Goal: Entertainment & Leisure: Consume media (video, audio)

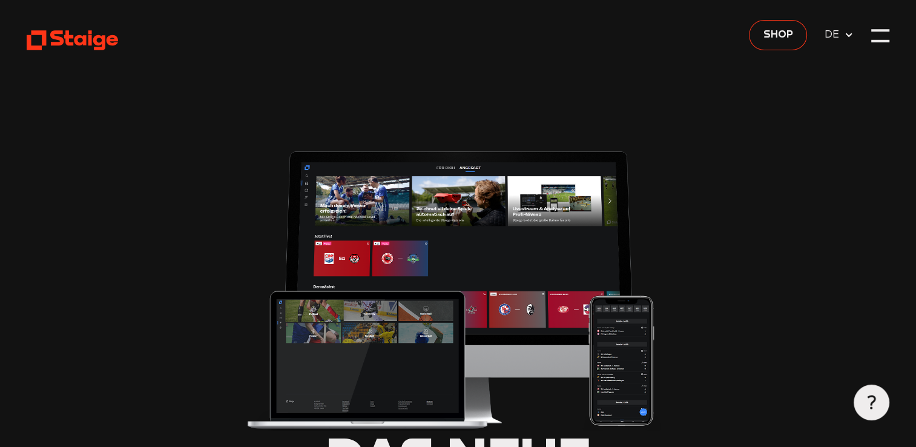
type input "0.8"
click at [54, 40] on icon at bounding box center [72, 40] width 91 height 22
type input "0.8"
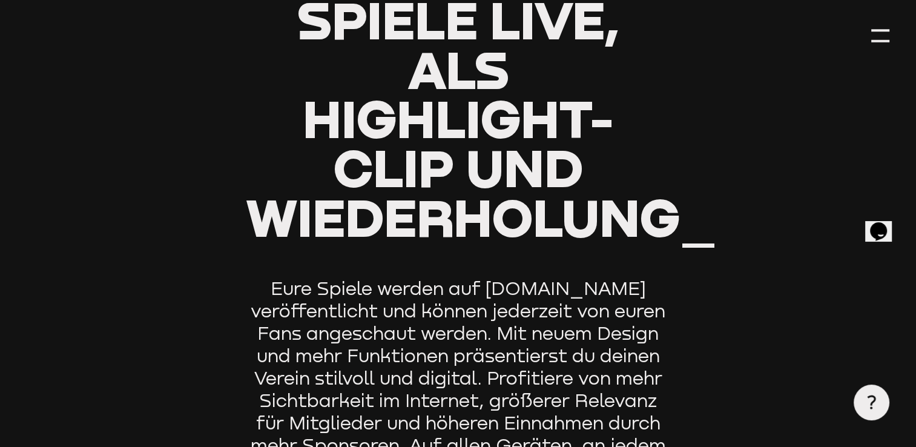
scroll to position [726, 0]
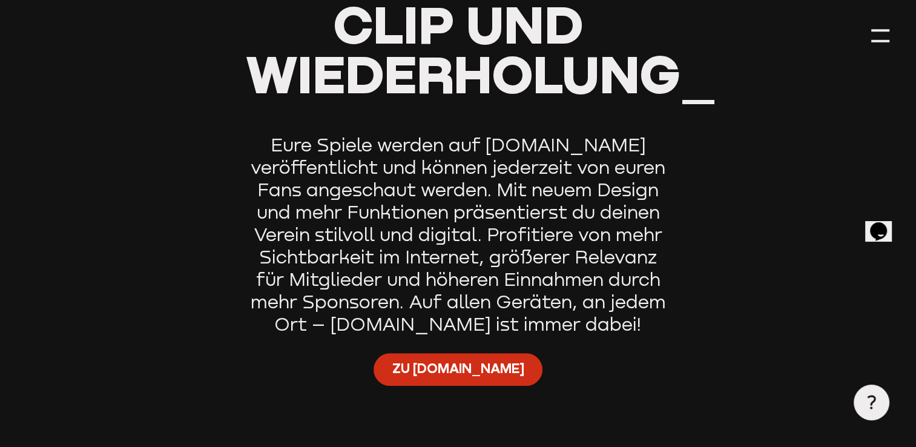
click at [464, 359] on span "Zu [DOMAIN_NAME]" at bounding box center [458, 368] width 132 height 18
